Goal: Navigation & Orientation: Find specific page/section

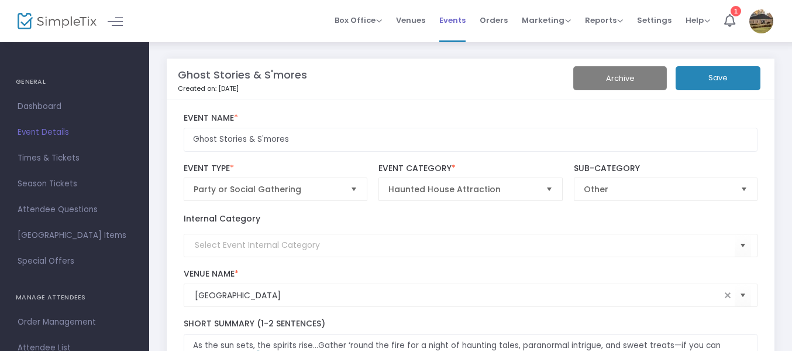
click at [458, 20] on span "Events" at bounding box center [452, 20] width 26 height 30
